Goal: Information Seeking & Learning: Learn about a topic

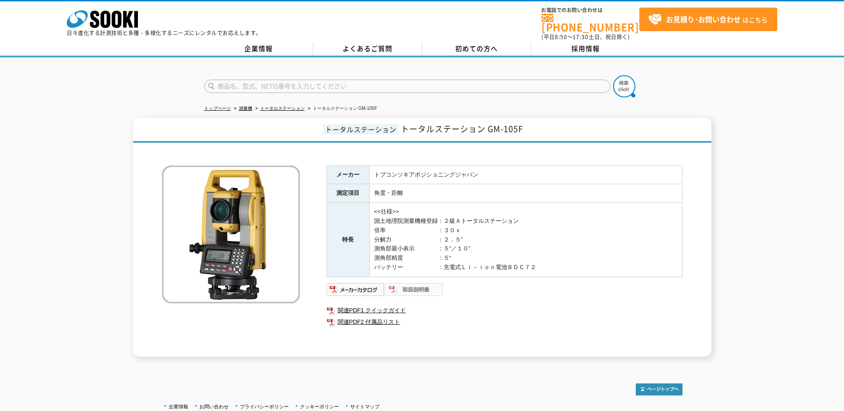
click at [397, 285] on img at bounding box center [414, 290] width 58 height 14
click at [374, 305] on link "関連PDF1 クイックガイド" at bounding box center [505, 311] width 356 height 12
click at [292, 106] on link "トータルステーション" at bounding box center [282, 108] width 45 height 5
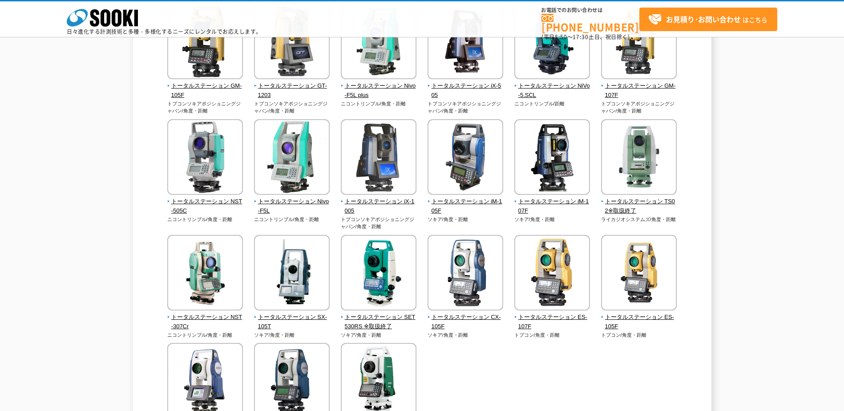
scroll to position [45, 0]
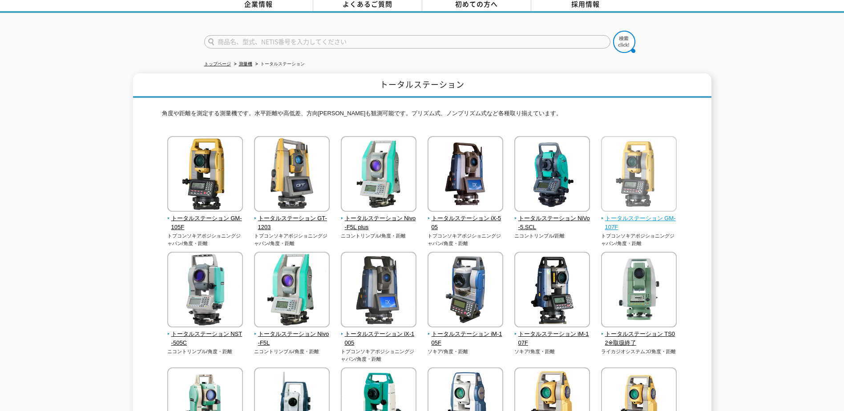
click at [666, 214] on span "トータルステーション GM-107F" at bounding box center [639, 223] width 76 height 19
